Goal: Transaction & Acquisition: Purchase product/service

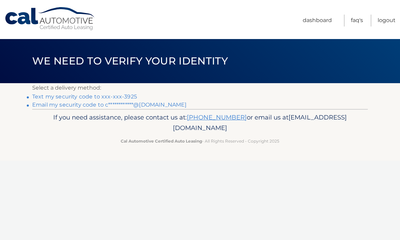
click at [99, 97] on link "Text my security code to xxx-xxx-3925" at bounding box center [84, 96] width 105 height 6
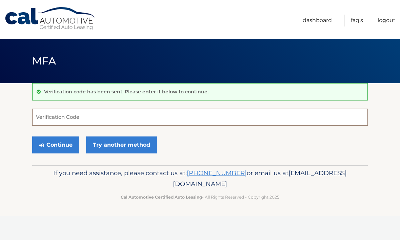
click at [63, 119] on input "Verification Code" at bounding box center [200, 117] width 336 height 17
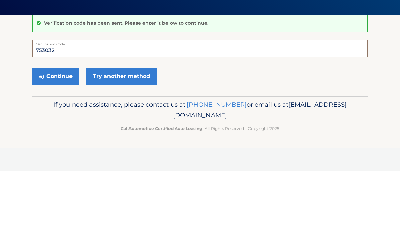
type input "753032"
click at [60, 136] on button "Continue" at bounding box center [55, 144] width 47 height 17
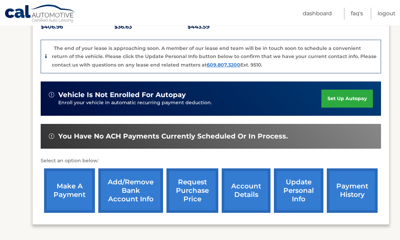
scroll to position [157, 0]
click at [72, 189] on link "make a payment" at bounding box center [69, 190] width 51 height 44
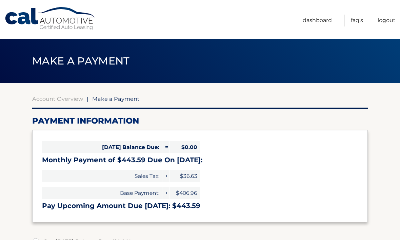
select select "YmEyMDM3MjQtMjVkNi00ZDg0LTg4NjItNWQ5Nzc1ODQxMmM3"
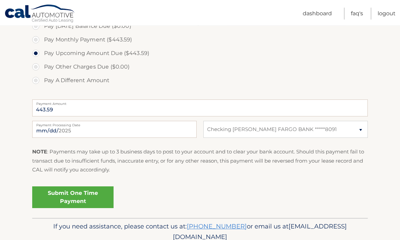
scroll to position [216, 0]
click at [86, 195] on link "Submit One Time Payment" at bounding box center [72, 197] width 81 height 22
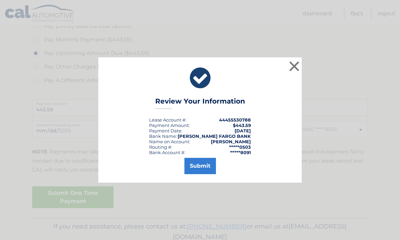
click at [202, 174] on button "Submit" at bounding box center [201, 166] width 32 height 16
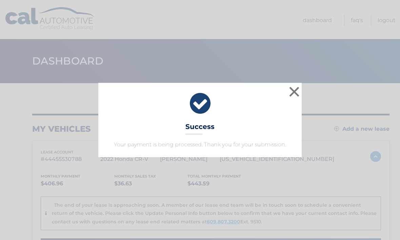
click at [294, 92] on button "×" at bounding box center [295, 92] width 14 height 14
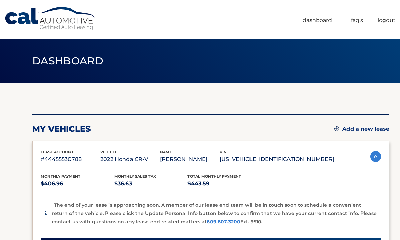
click at [387, 22] on link "Logout" at bounding box center [387, 21] width 18 height 12
